Goal: Task Accomplishment & Management: Use online tool/utility

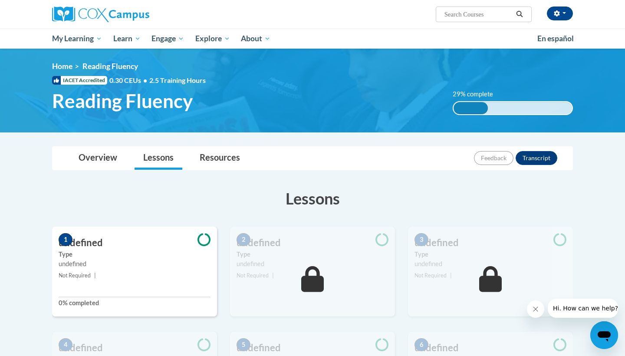
scroll to position [239, 0]
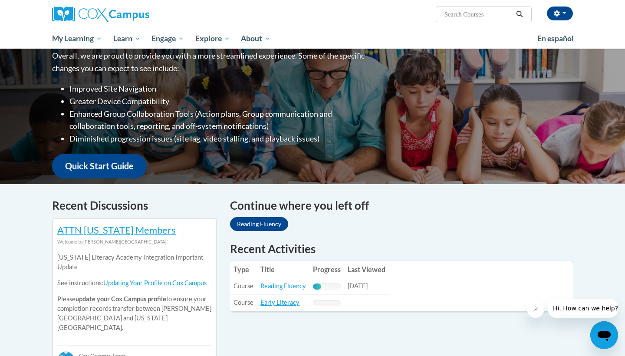
scroll to position [140, 0]
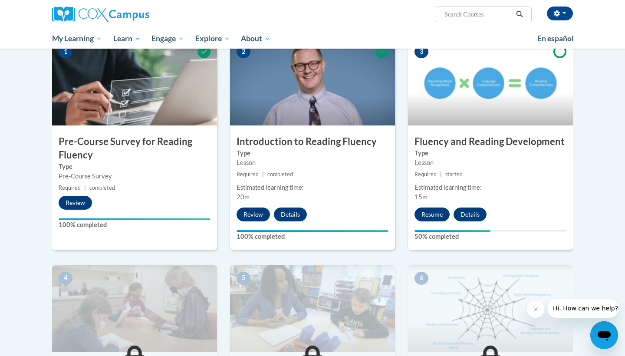
scroll to position [188, 0]
click at [423, 211] on button "Resume" at bounding box center [432, 214] width 35 height 14
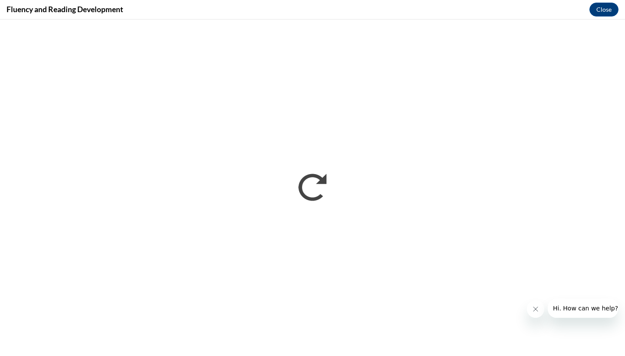
scroll to position [0, 0]
click at [531, 310] on button "Close message from company" at bounding box center [535, 308] width 17 height 17
